Goal: Task Accomplishment & Management: Manage account settings

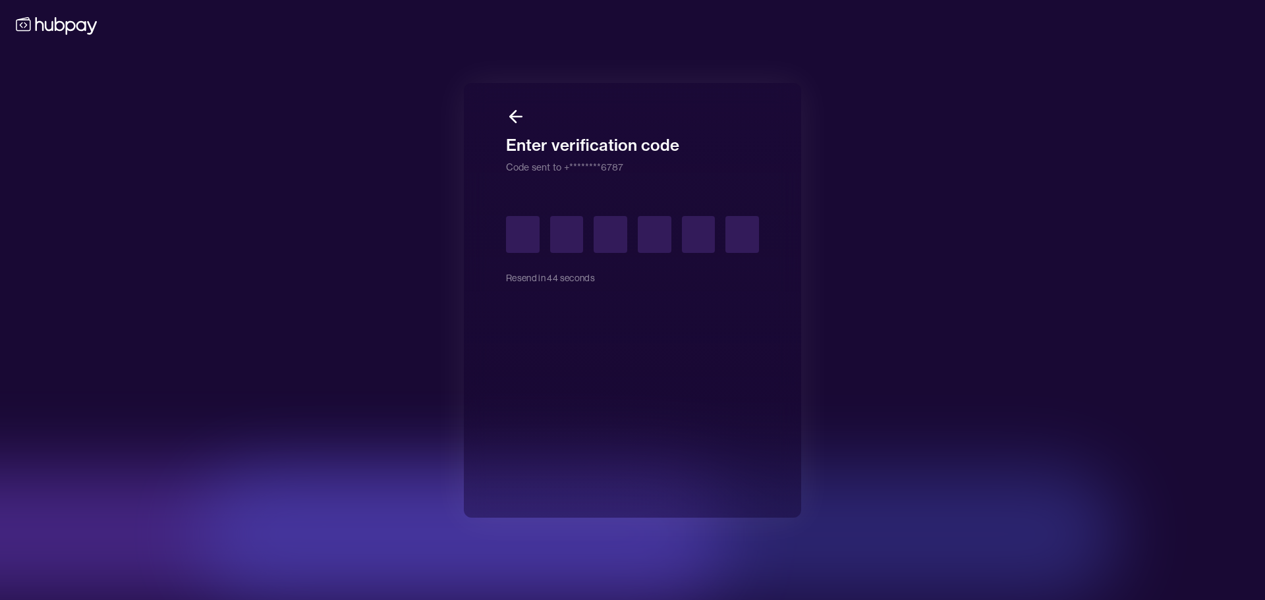
type input "*"
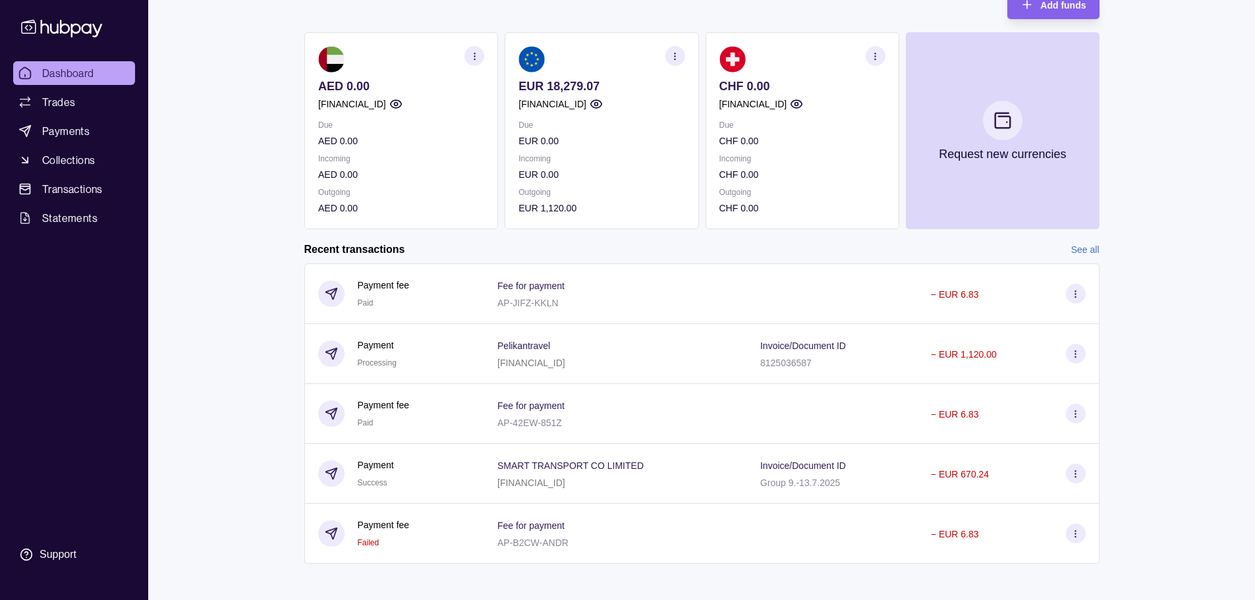
scroll to position [148, 0]
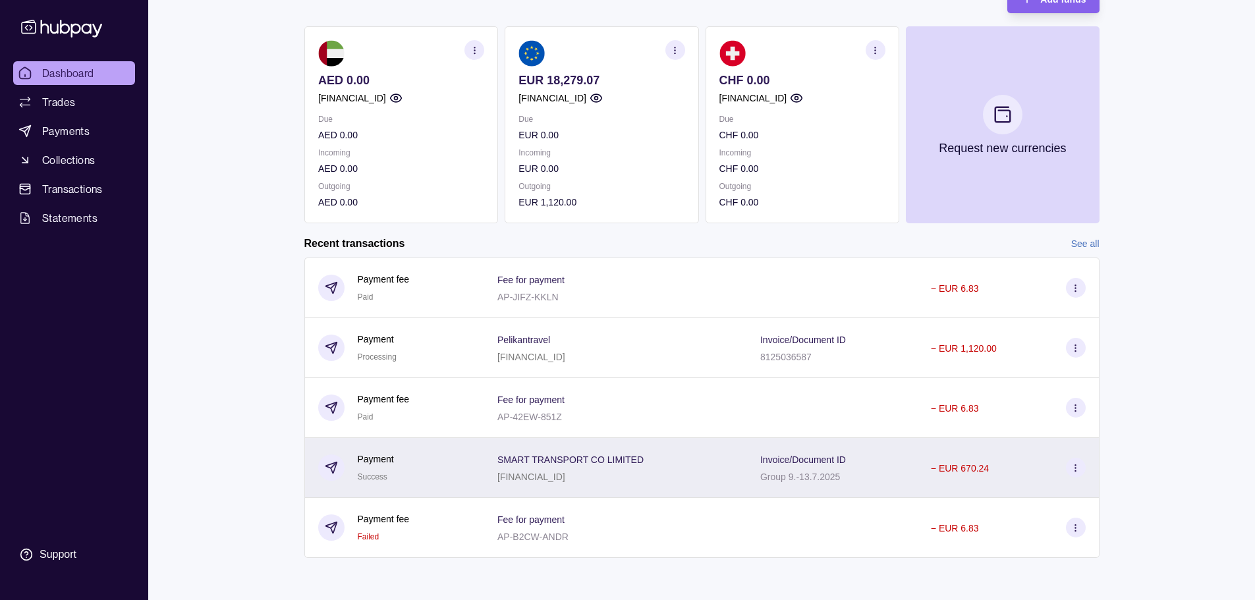
click at [1077, 472] on icon at bounding box center [1076, 468] width 10 height 10
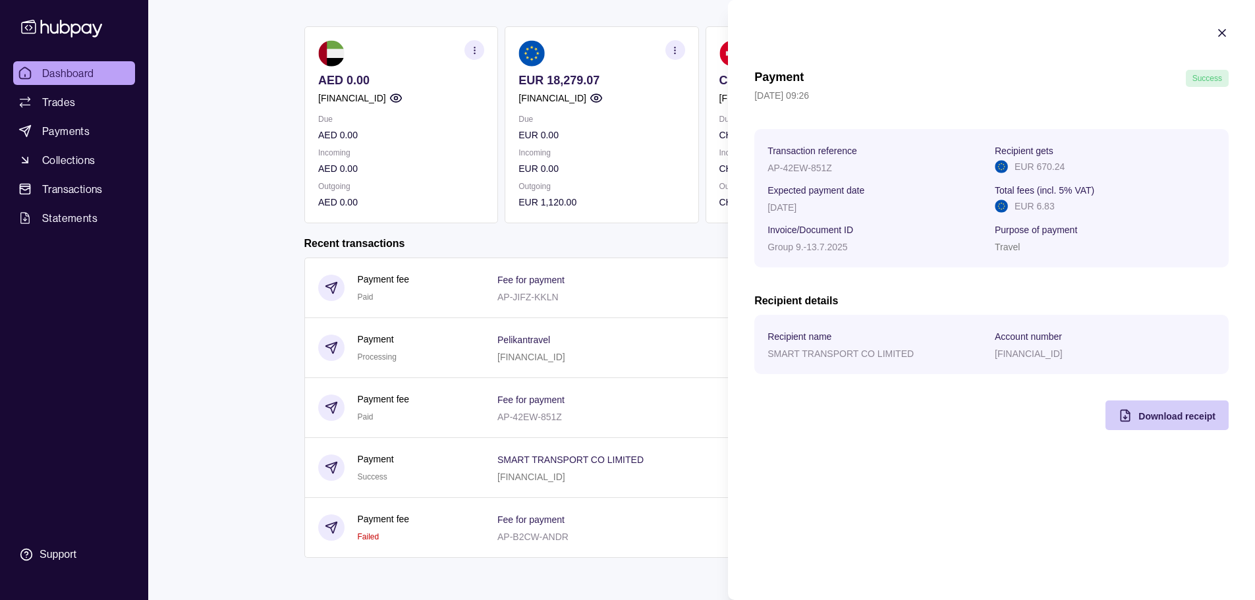
click at [1145, 418] on span "Download receipt" at bounding box center [1177, 416] width 77 height 11
click at [219, 246] on html "Dashboard Trades Payments Collections Transactions Statements Support B Hello, …" at bounding box center [627, 226] width 1255 height 749
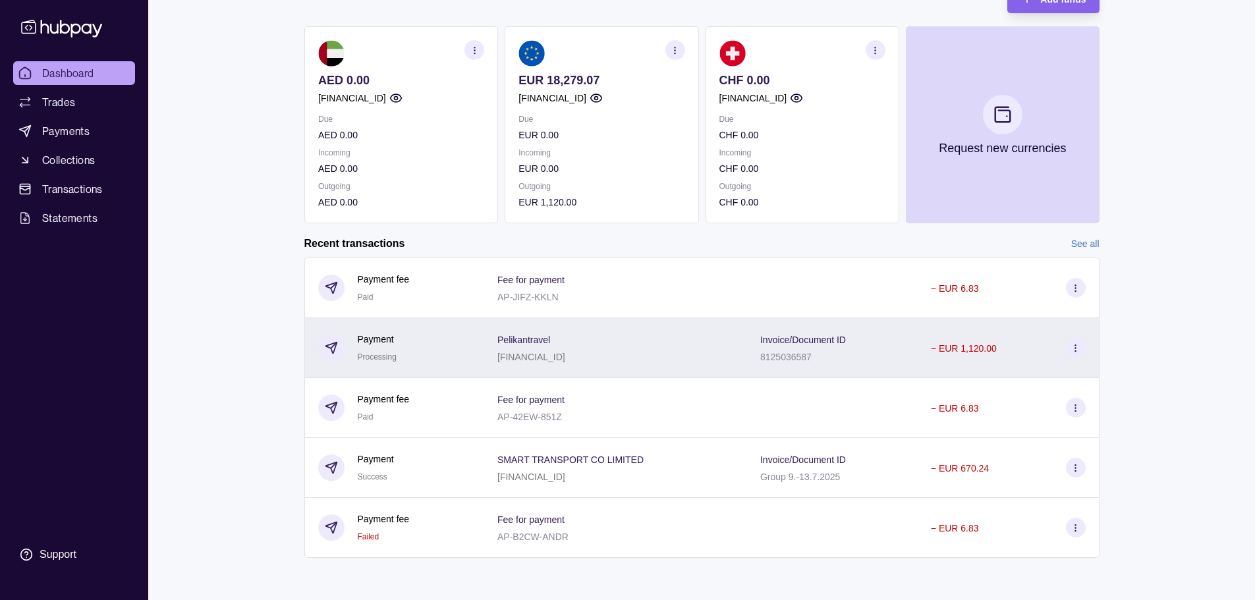
click at [1080, 351] on icon at bounding box center [1076, 348] width 10 height 10
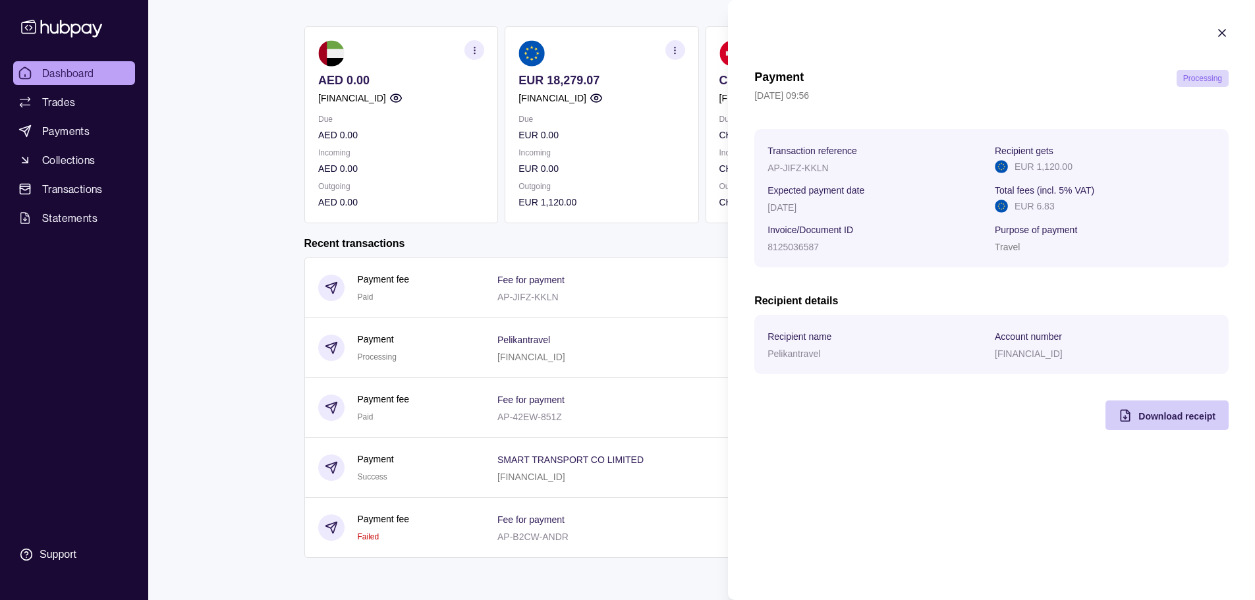
click at [1127, 414] on icon "button" at bounding box center [1125, 415] width 13 height 13
click at [204, 53] on html "Dashboard Trades Payments Collections Transactions Statements Support B Hello, …" at bounding box center [627, 226] width 1255 height 749
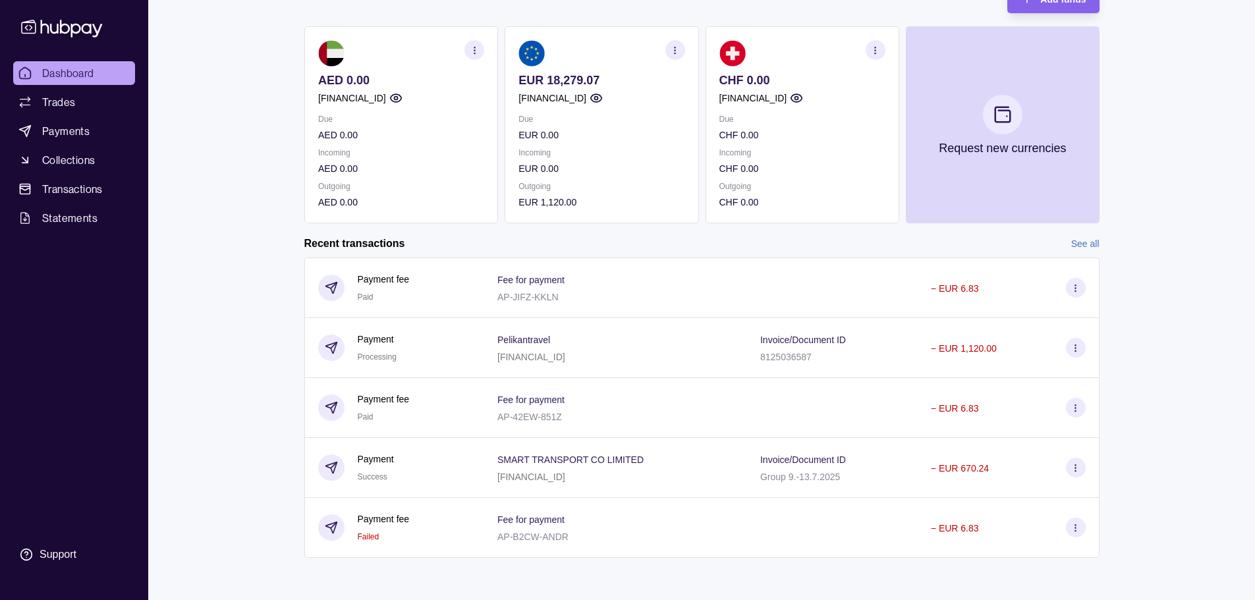
click at [72, 71] on span "Dashboard" at bounding box center [68, 73] width 52 height 16
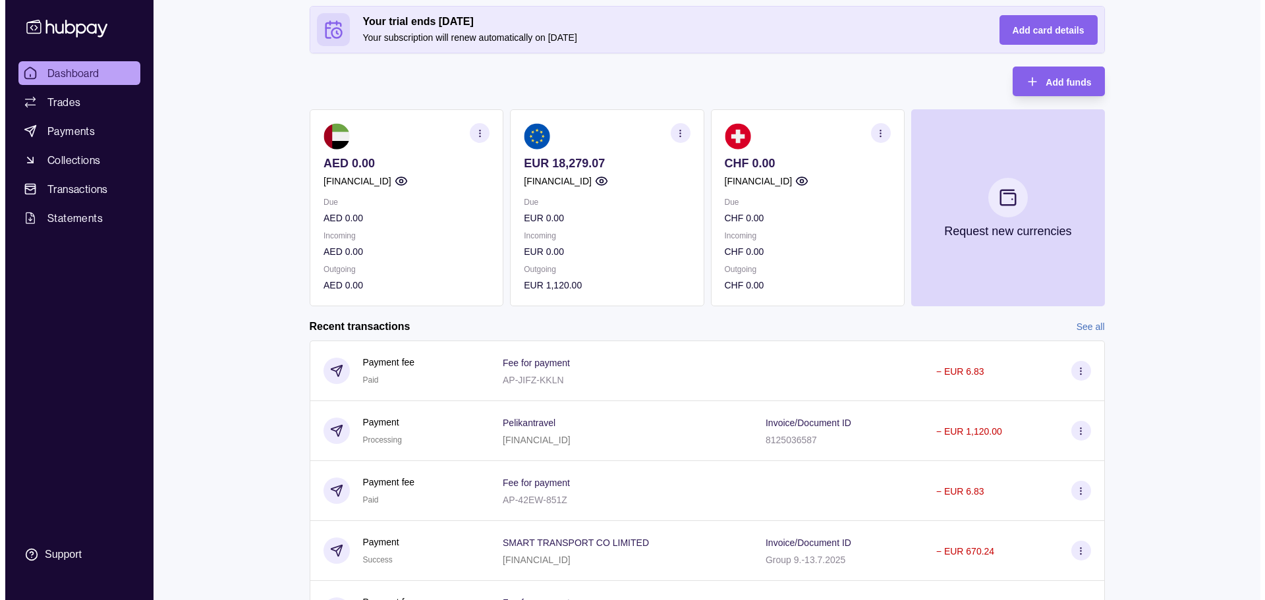
scroll to position [0, 0]
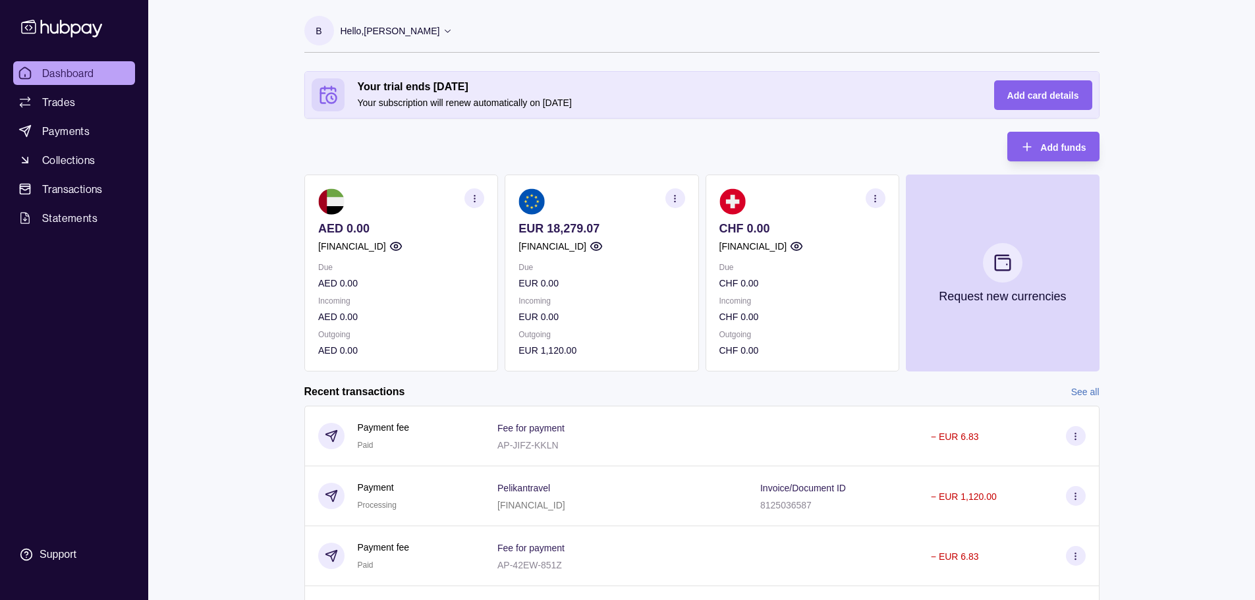
click at [407, 30] on p "Hello, [PERSON_NAME]" at bounding box center [390, 31] width 99 height 14
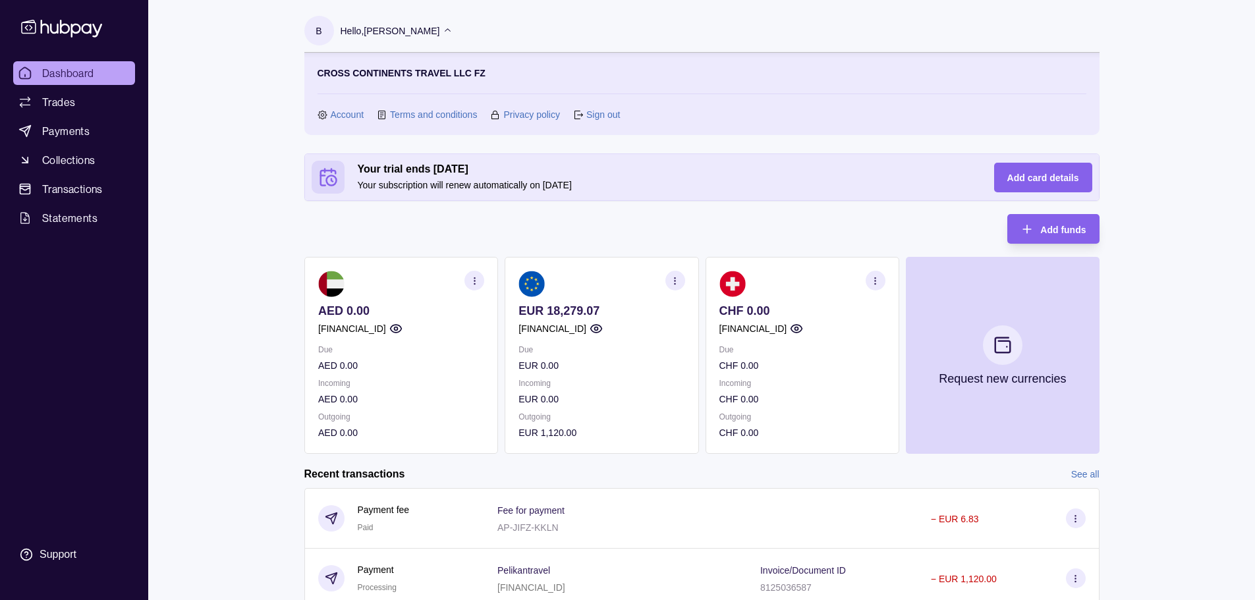
click at [592, 109] on link "Sign out" at bounding box center [603, 114] width 34 height 14
